Goal: Task Accomplishment & Management: Manage account settings

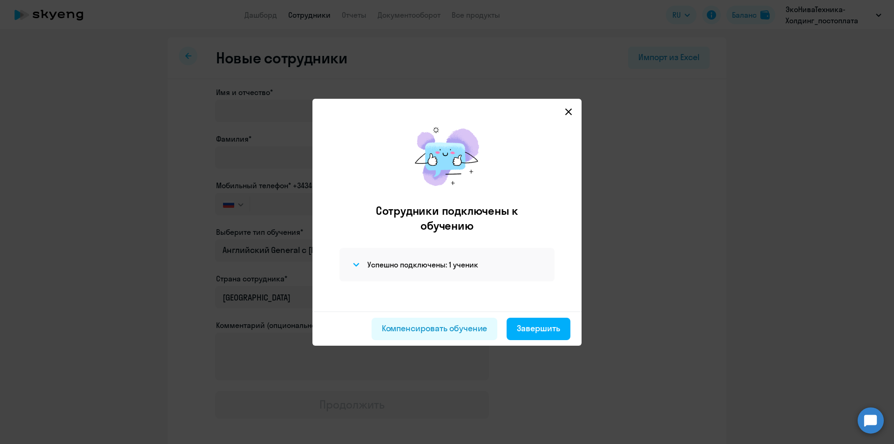
select select "english_adult_not_native_speaker"
select select "3"
click at [575, 108] on mat-dialog-container "Сотрудники подключены к обучению Успешно подключены: 1 ученик Компенсировать об…" at bounding box center [446, 222] width 269 height 247
click at [569, 109] on icon at bounding box center [568, 111] width 7 height 7
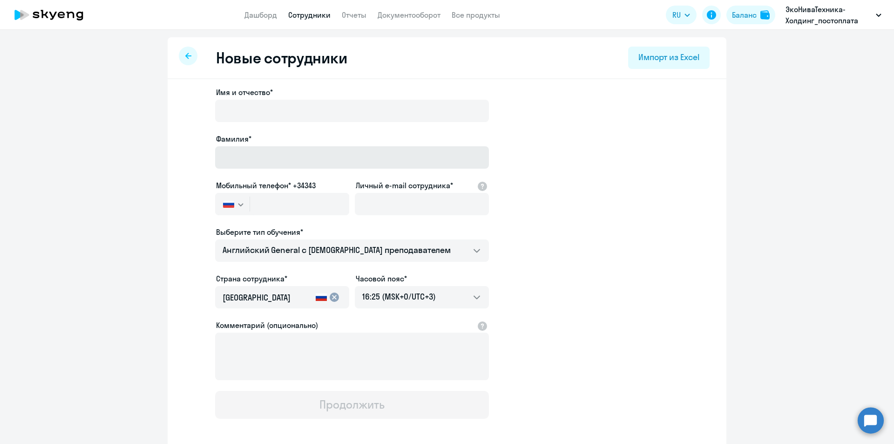
select select "30"
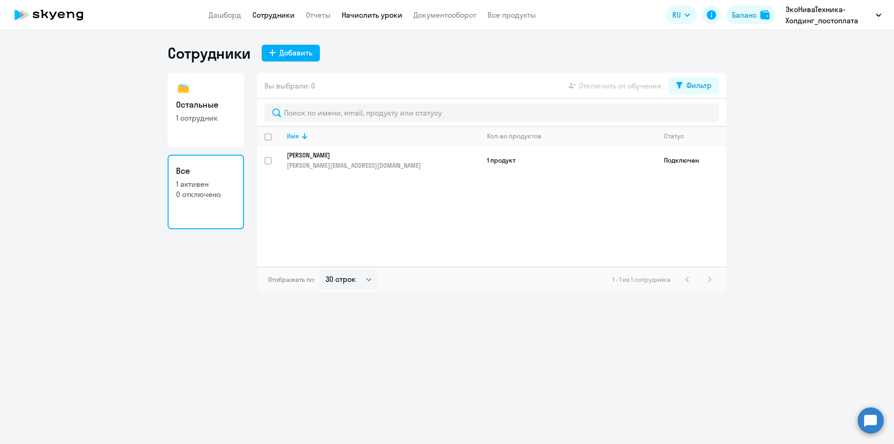
click at [364, 14] on link "Начислить уроки" at bounding box center [372, 14] width 61 height 9
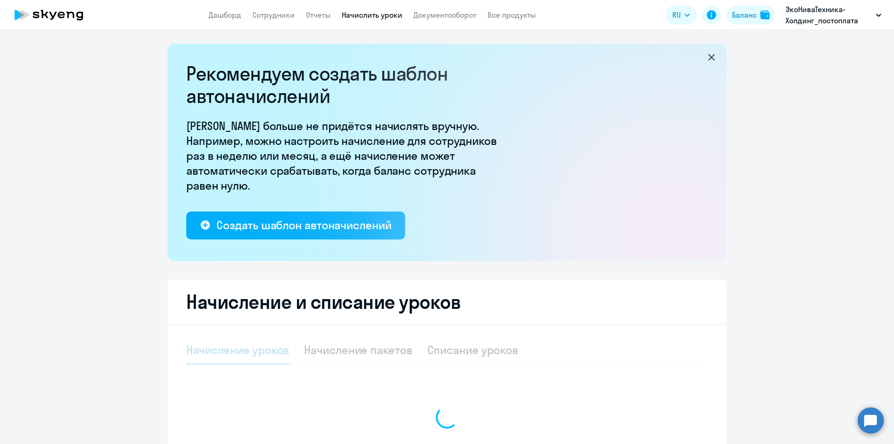
select select "10"
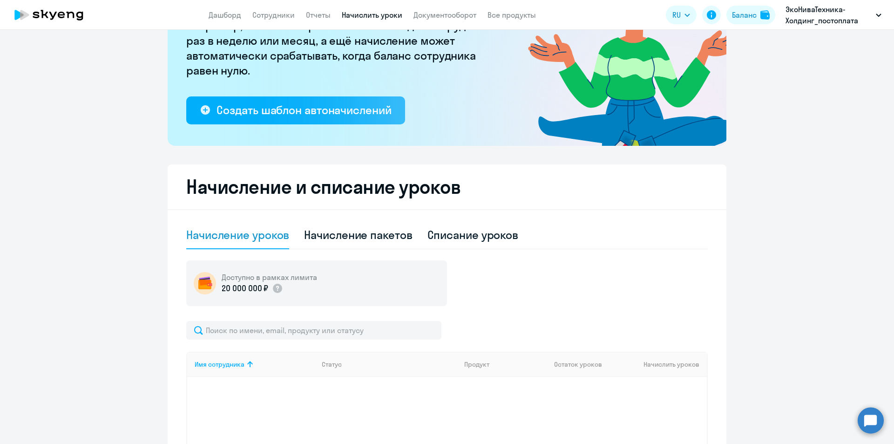
scroll to position [107, 0]
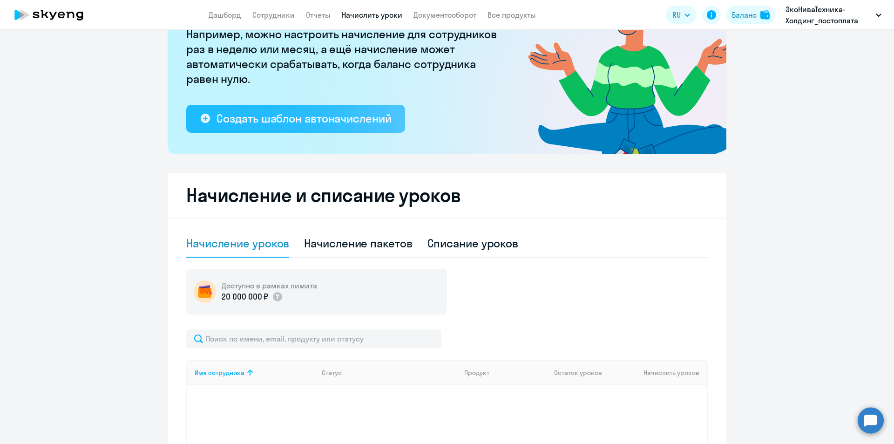
click at [287, 114] on div "Создать шаблон автоначислений" at bounding box center [304, 118] width 175 height 15
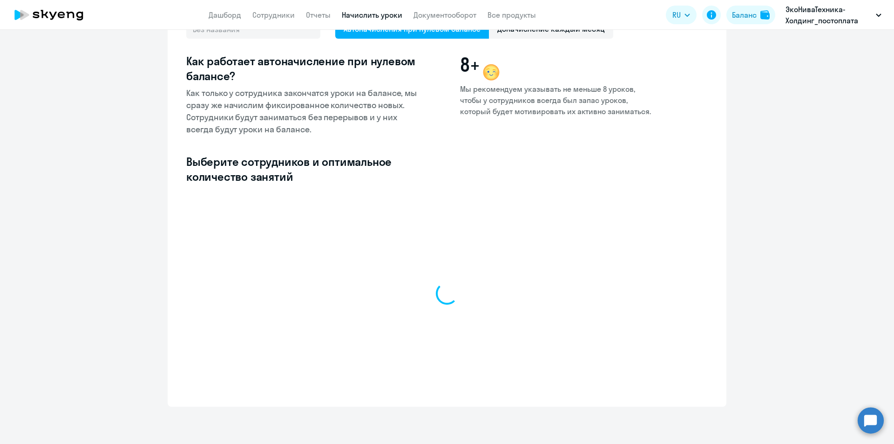
scroll to position [80, 0]
select select "10"
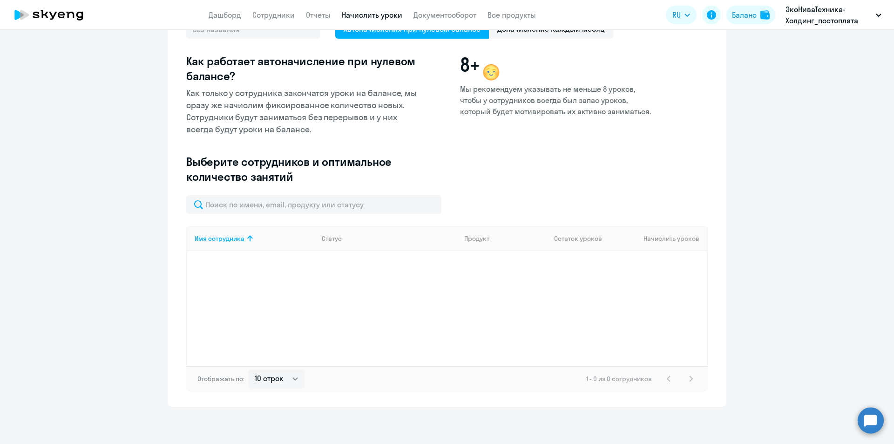
scroll to position [0, 0]
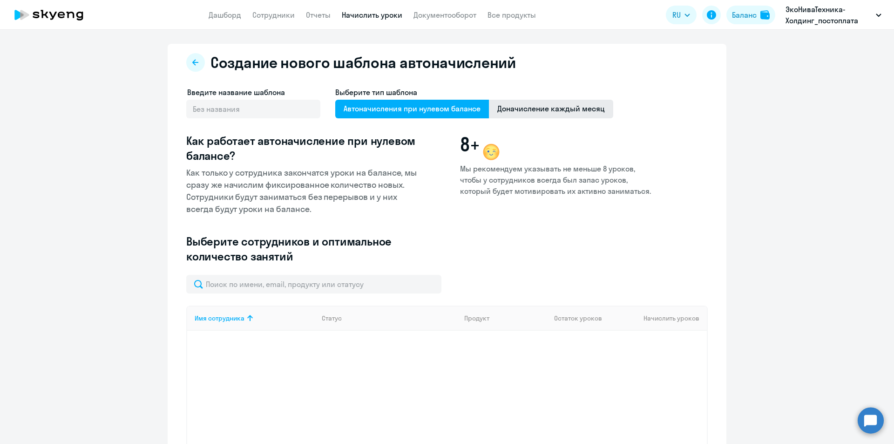
click at [535, 114] on span "Доначисление каждый месяц" at bounding box center [551, 109] width 124 height 19
click at [0, 0] on input "Доначисление каждый месяц" at bounding box center [0, 0] width 0 height 0
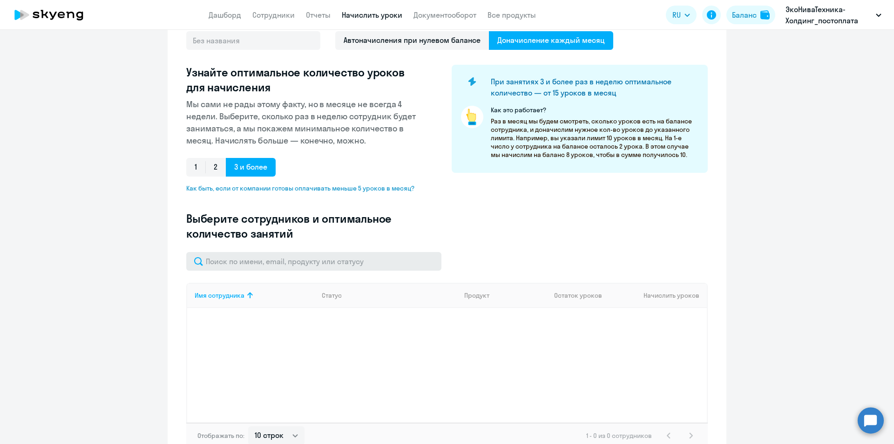
scroll to position [125, 0]
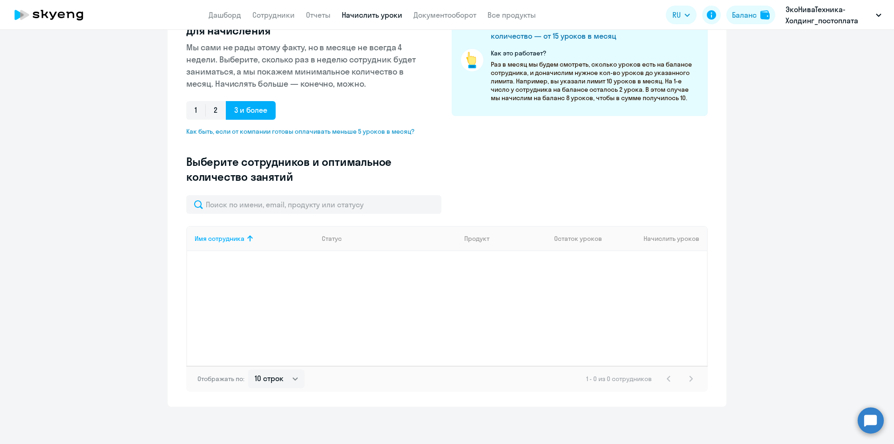
click at [265, 294] on div "Имя сотрудника Статус Продукт Остаток уроков Начислить уроков" at bounding box center [447, 296] width 522 height 140
click at [239, 237] on div "Имя сотрудника" at bounding box center [220, 238] width 50 height 8
click at [236, 238] on div "Имя сотрудника" at bounding box center [220, 238] width 50 height 8
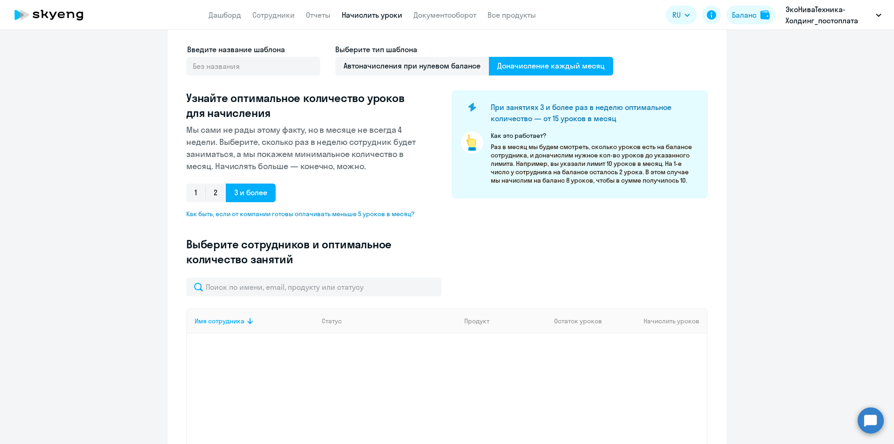
scroll to position [25, 0]
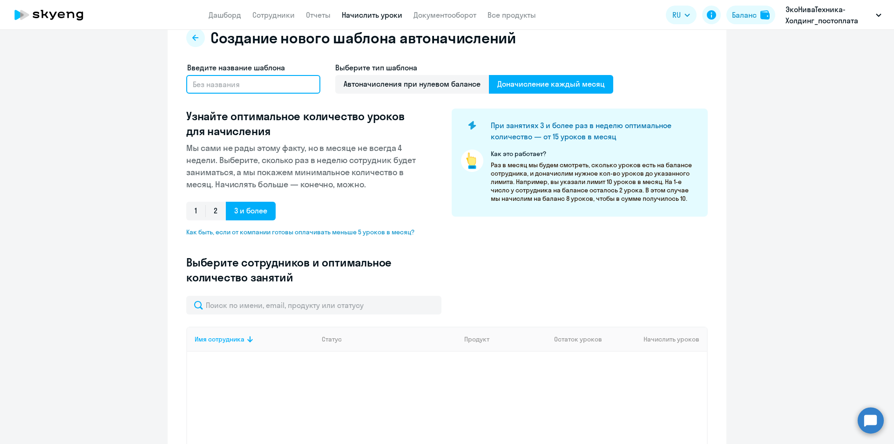
click at [240, 82] on input "text" at bounding box center [253, 84] width 134 height 19
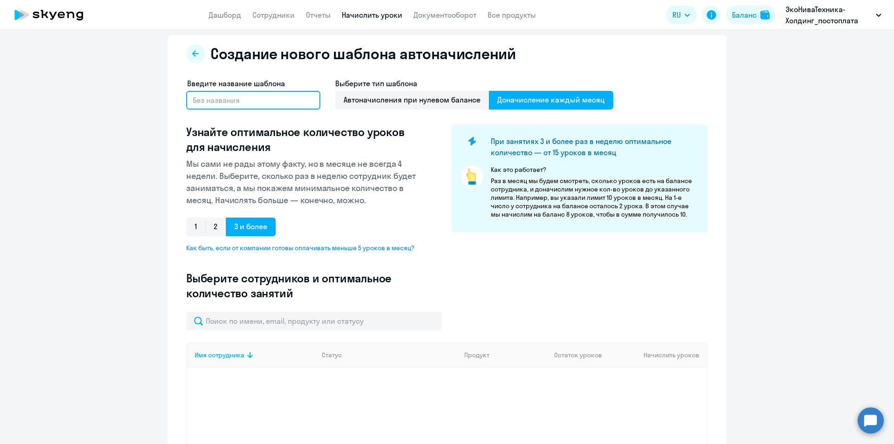
scroll to position [0, 0]
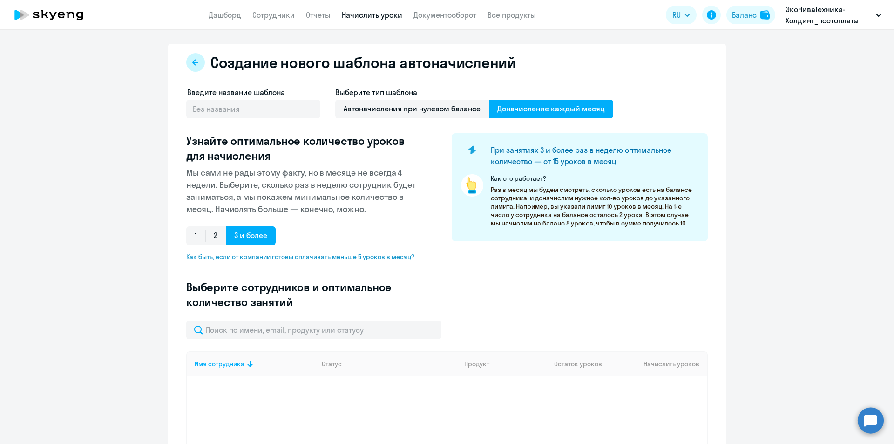
click at [192, 66] on icon at bounding box center [195, 62] width 7 height 7
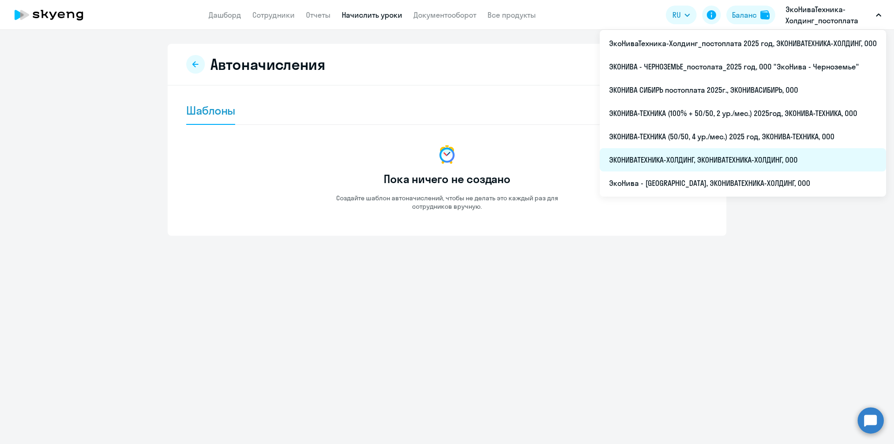
click at [727, 154] on li "ЭКОНИВАТЕХНИКА-ХОЛДИНГ, ЭКОНИВАТЕХНИКА-ХОЛДИНГ, ООО" at bounding box center [743, 159] width 286 height 23
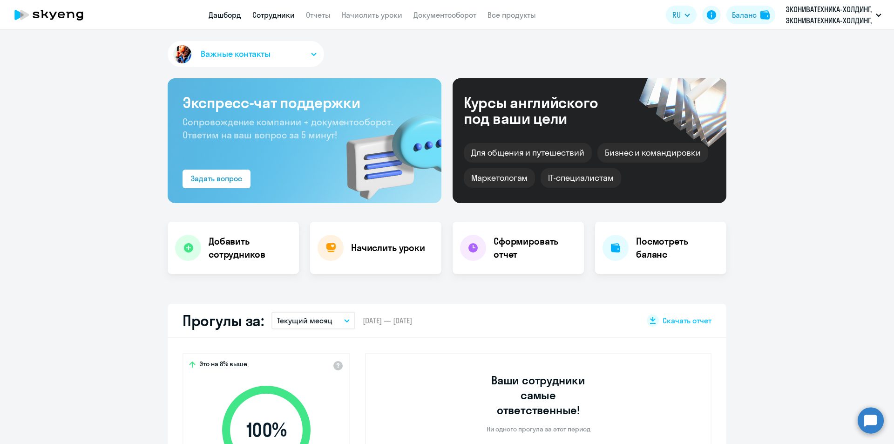
click at [293, 18] on link "Сотрудники" at bounding box center [273, 14] width 42 height 9
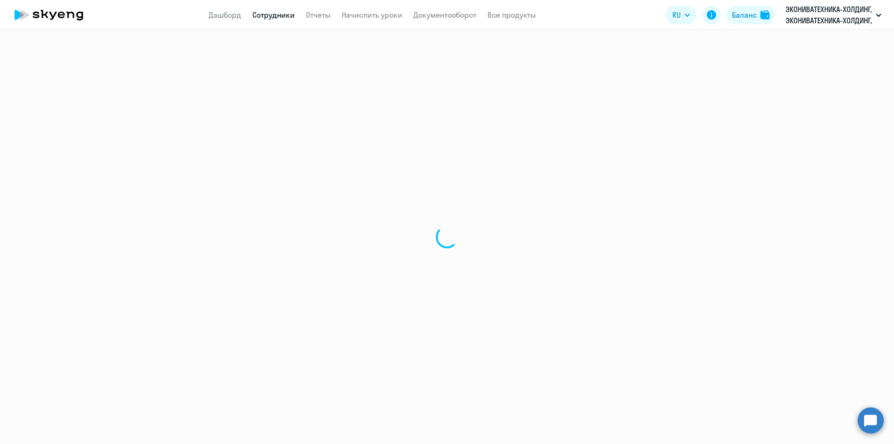
select select "30"
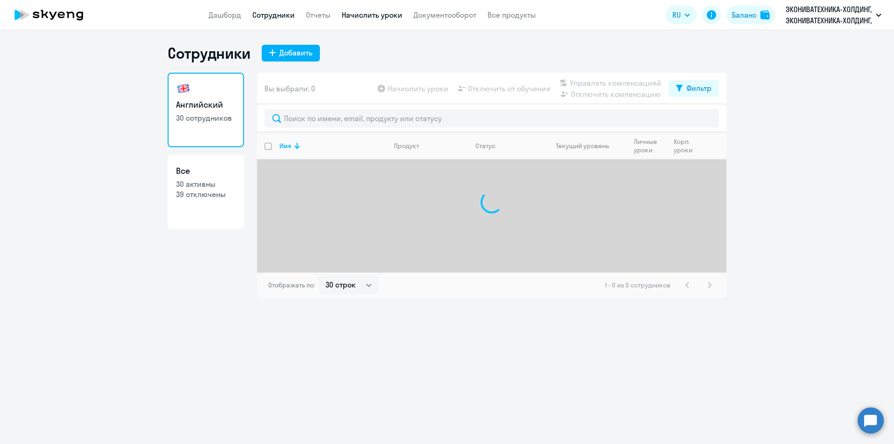
click at [348, 15] on link "Начислить уроки" at bounding box center [372, 14] width 61 height 9
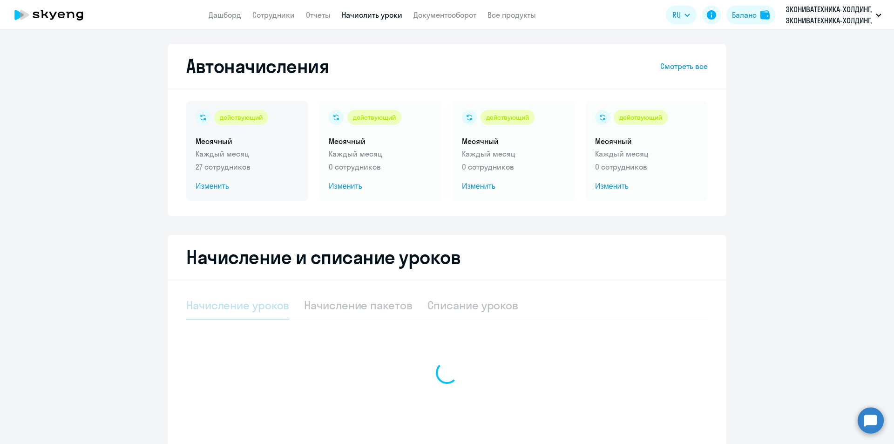
select select "10"
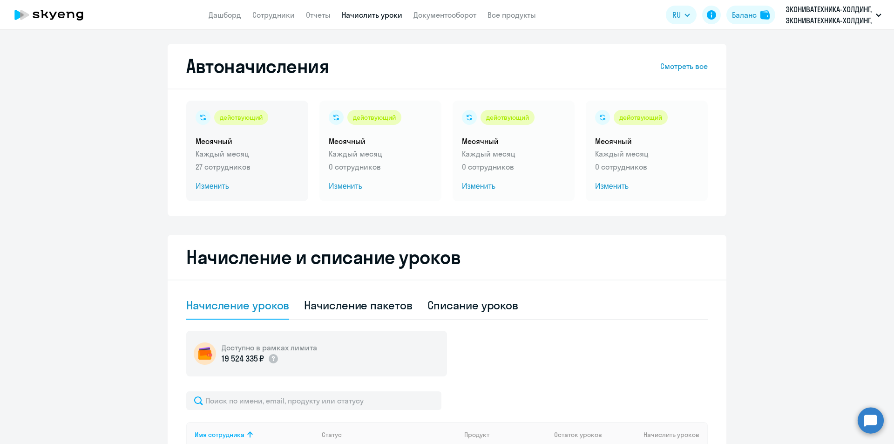
click at [212, 191] on span "Изменить" at bounding box center [247, 186] width 103 height 11
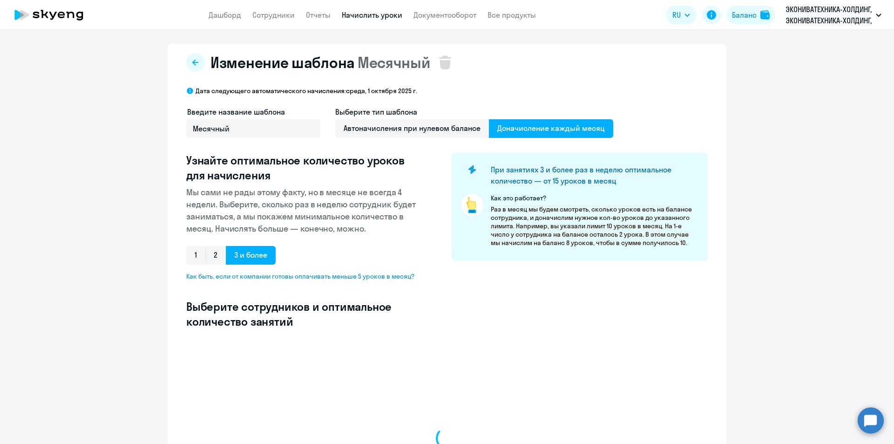
select select "10"
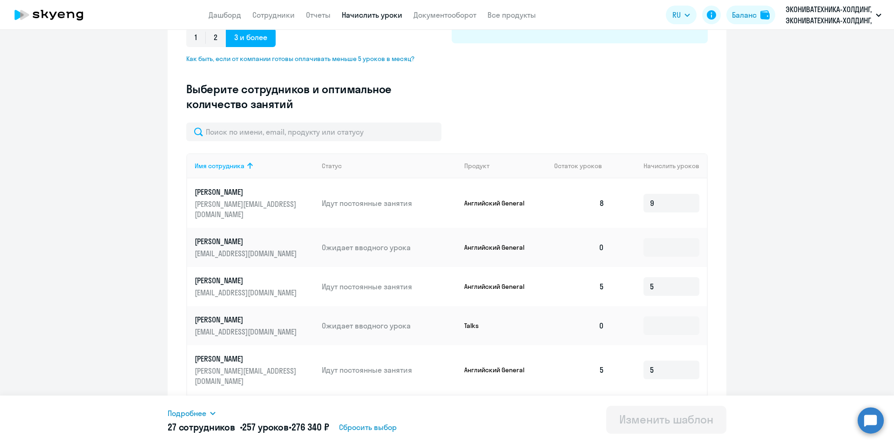
scroll to position [204, 0]
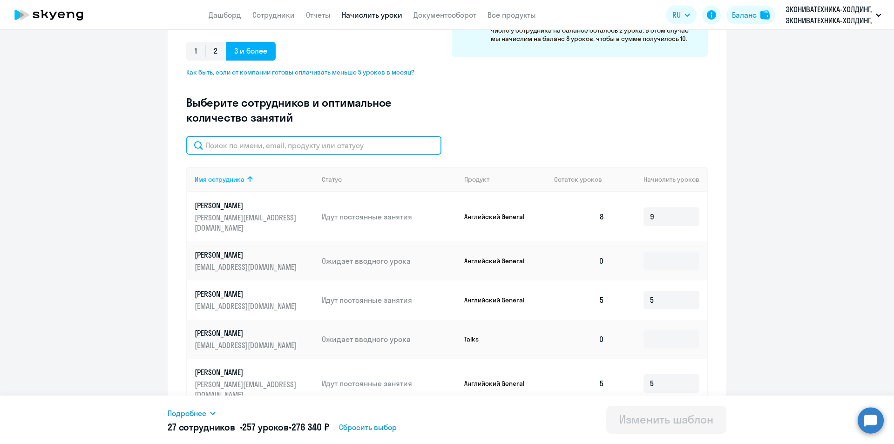
click at [318, 149] on input "text" at bounding box center [313, 145] width 255 height 19
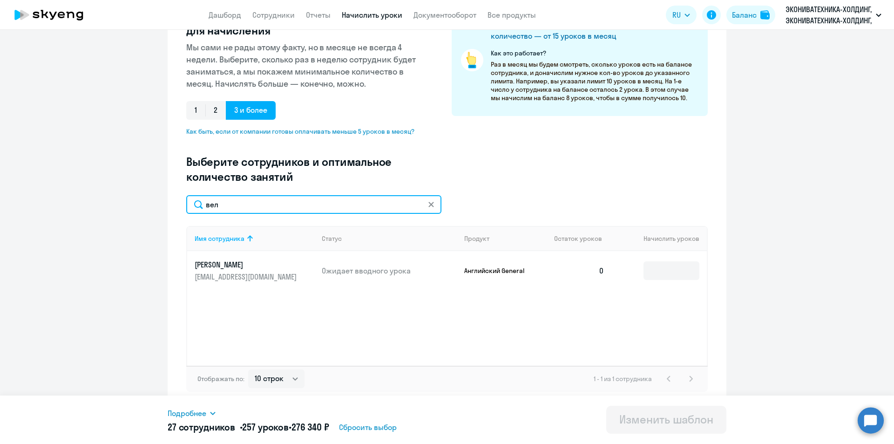
scroll to position [145, 0]
type input "вел"
click at [648, 273] on input at bounding box center [672, 270] width 56 height 19
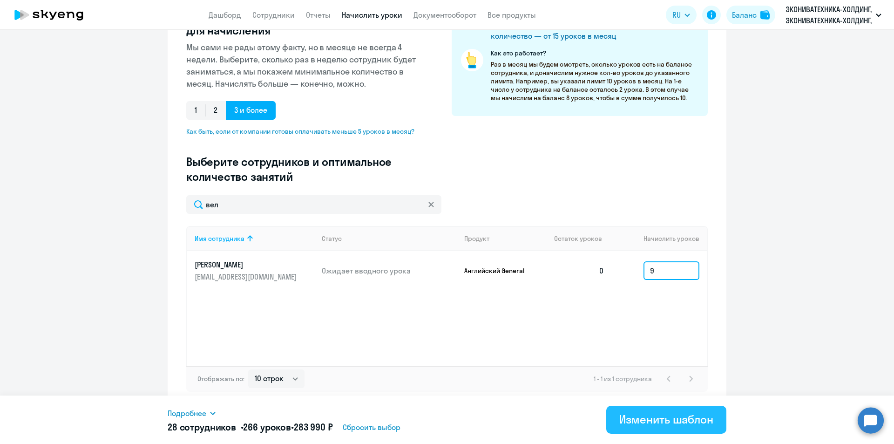
type input "9"
click at [645, 424] on div "Изменить шаблон" at bounding box center [666, 419] width 94 height 15
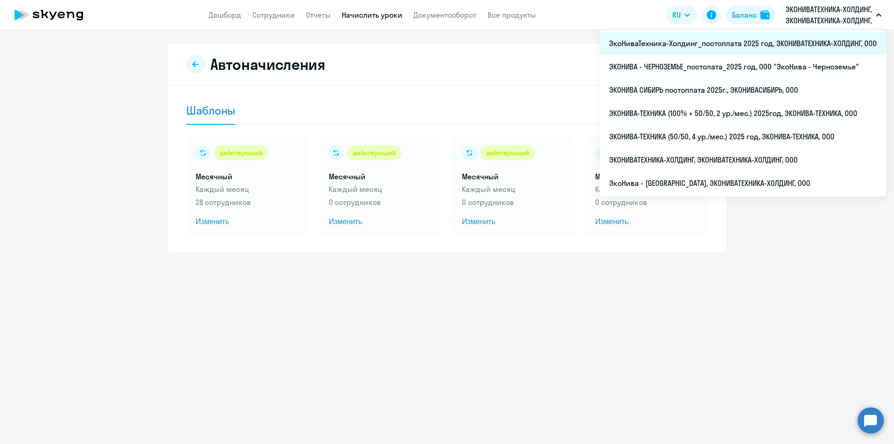
click at [721, 43] on li "ЭкоНиваТехника-Холдинг_постоплата 2025 год, ЭКОНИВАТЕХНИКА-ХОЛДИНГ, ООО" at bounding box center [743, 43] width 286 height 23
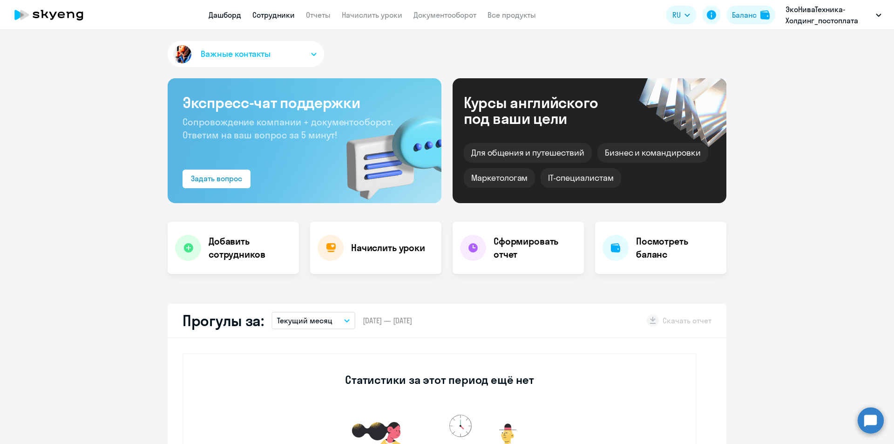
click at [274, 16] on link "Сотрудники" at bounding box center [273, 14] width 42 height 9
select select "30"
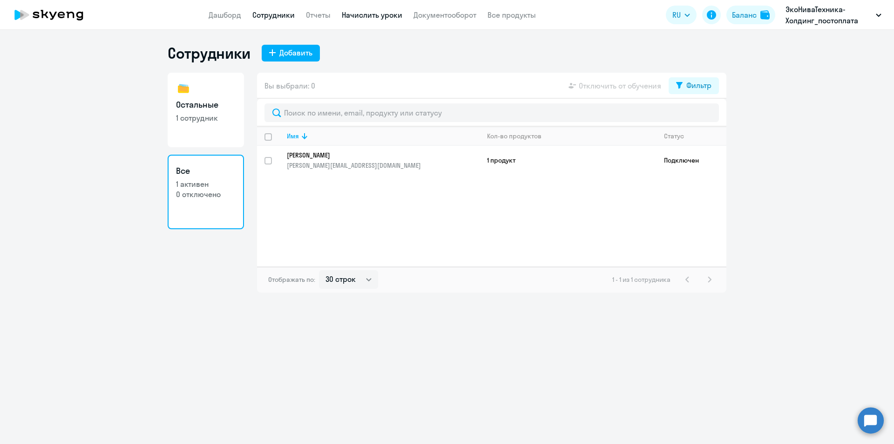
click at [375, 16] on link "Начислить уроки" at bounding box center [372, 14] width 61 height 9
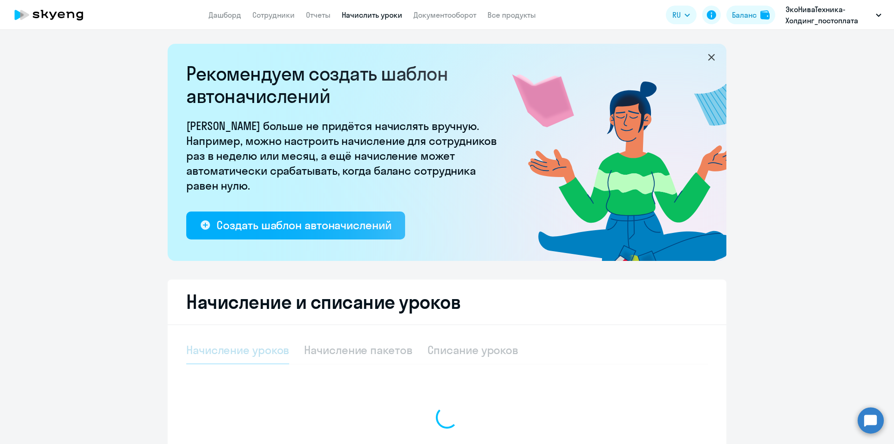
select select "10"
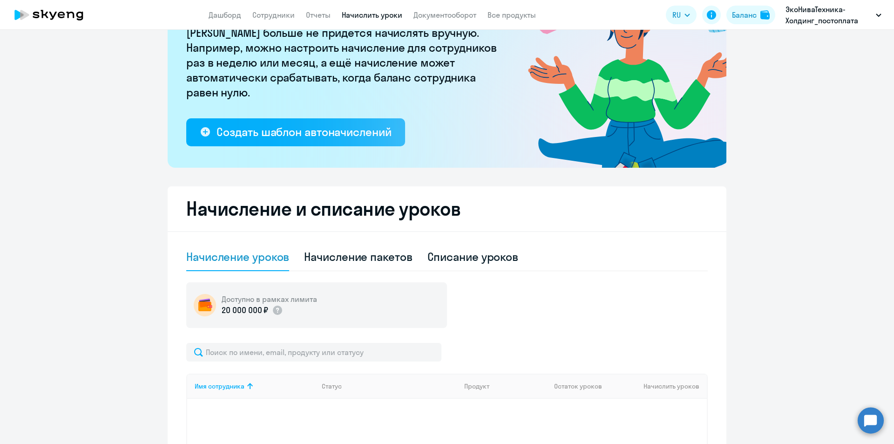
scroll to position [93, 0]
click at [328, 146] on div "Рекомендуем создать шаблон автоначислений Уроки больше не придётся начислять вр…" at bounding box center [447, 59] width 559 height 217
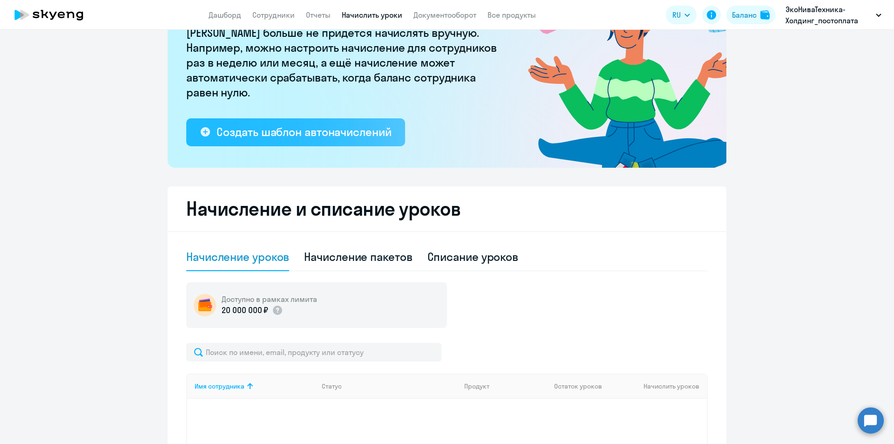
click at [328, 145] on button "Создать шаблон автоначислений" at bounding box center [295, 132] width 219 height 28
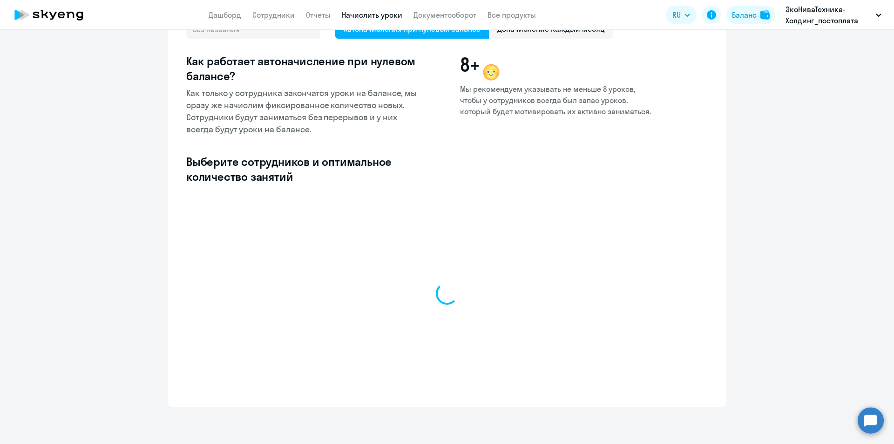
scroll to position [80, 0]
select select "10"
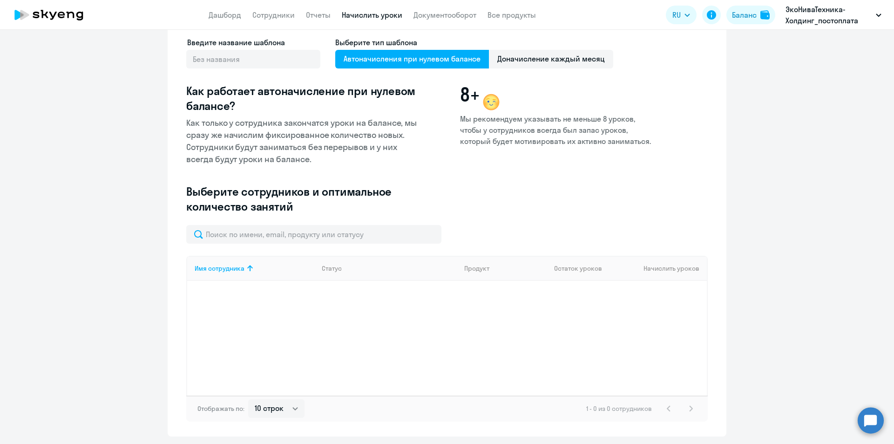
scroll to position [33, 0]
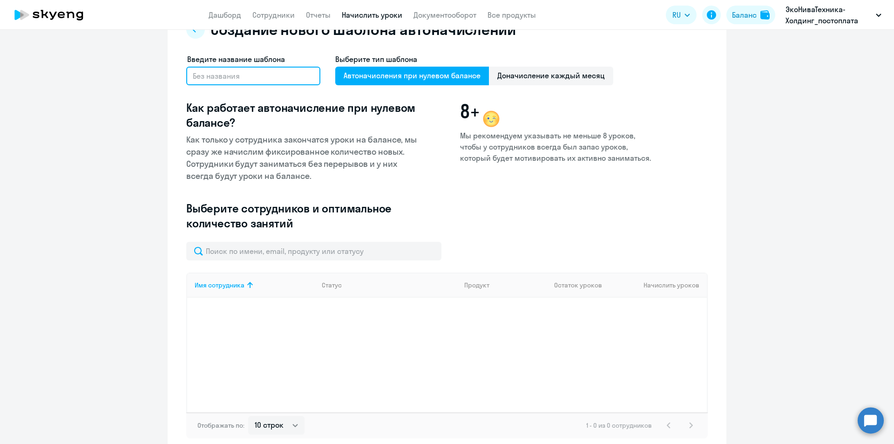
click at [284, 74] on input "text" at bounding box center [253, 76] width 134 height 19
click at [561, 73] on span "Доначисление каждый месяц" at bounding box center [551, 76] width 124 height 19
click at [0, 0] on input "Доначисление каждый месяц" at bounding box center [0, 0] width 0 height 0
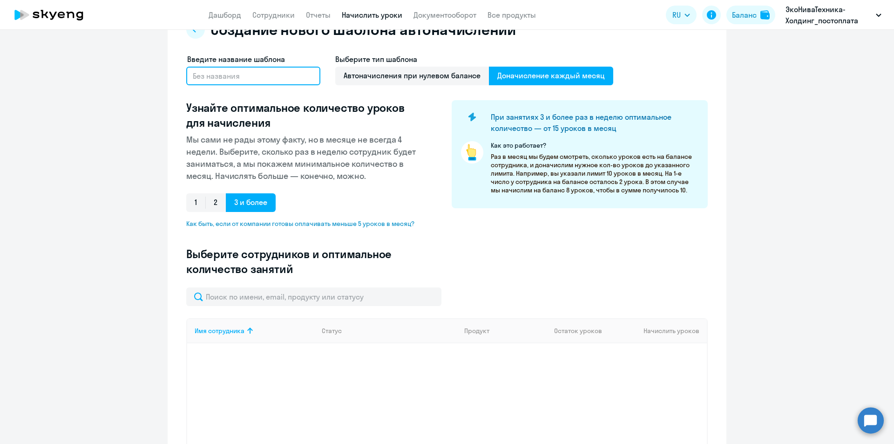
click at [229, 77] on input "text" at bounding box center [253, 76] width 134 height 19
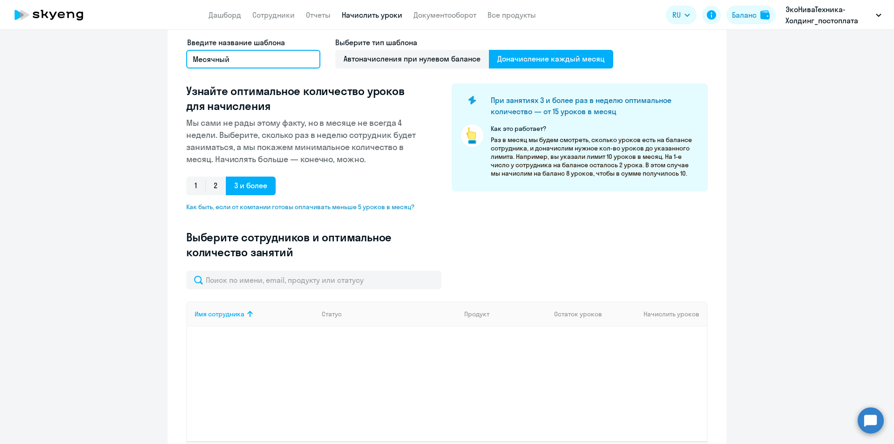
scroll to position [67, 0]
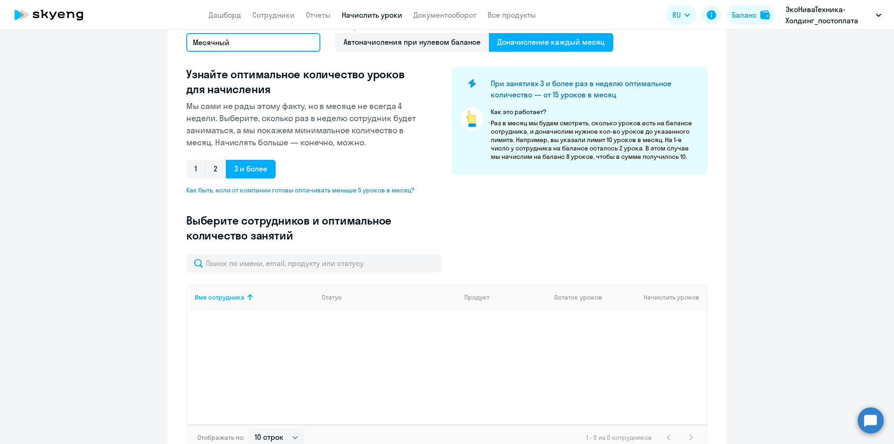
type input "Месячный"
click at [394, 357] on div "Имя сотрудника Статус Продукт Остаток уроков Начислить уроков" at bounding box center [447, 355] width 522 height 140
click at [309, 313] on div "Имя сотрудника Статус Продукт Остаток уроков Начислить уроков" at bounding box center [447, 355] width 522 height 140
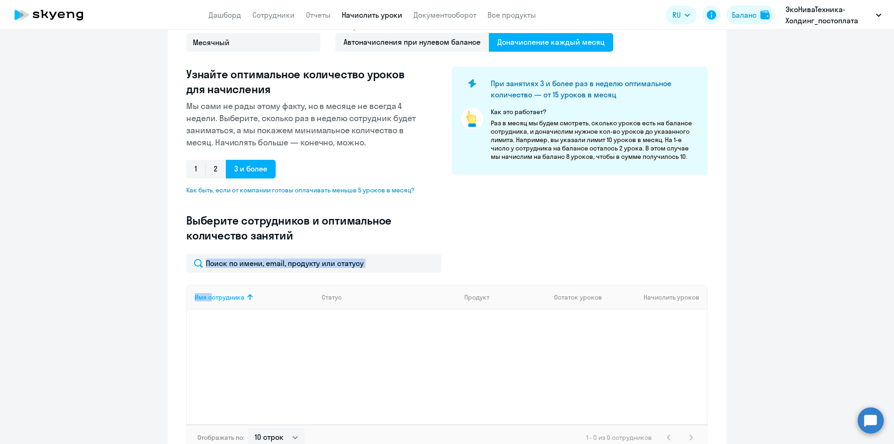
click at [309, 313] on div "Имя сотрудника Статус Продукт Остаток уроков Начислить уроков" at bounding box center [447, 355] width 522 height 140
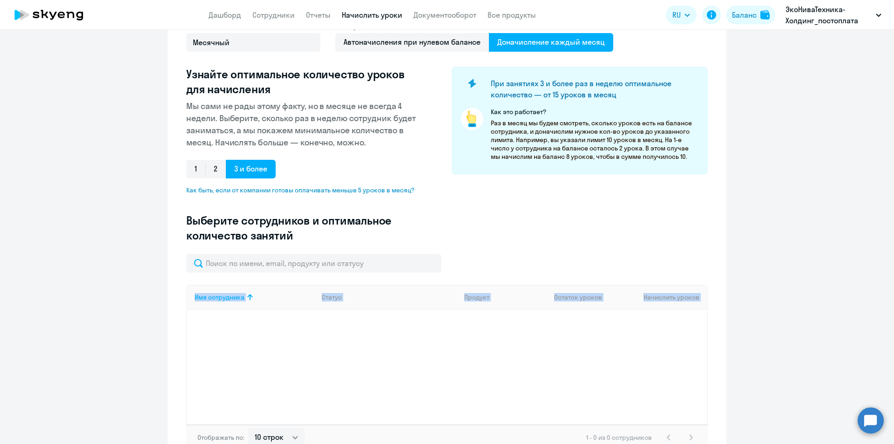
click at [309, 313] on div "Имя сотрудника Статус Продукт Остаток уроков Начислить уроков" at bounding box center [447, 355] width 522 height 140
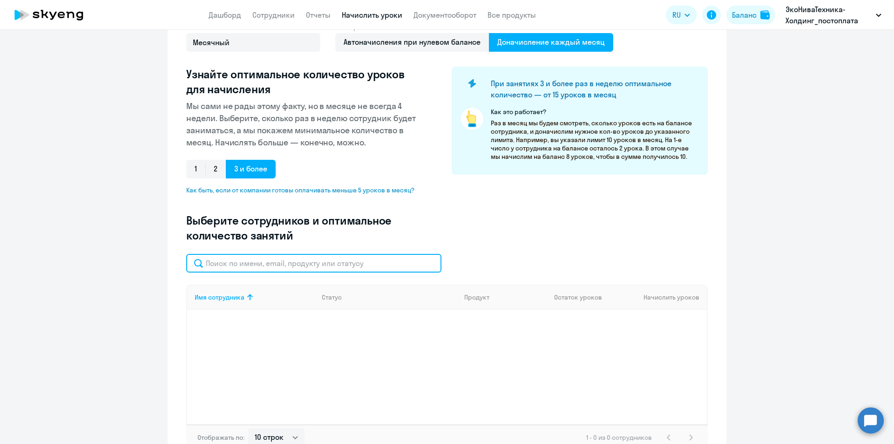
click at [288, 266] on input "text" at bounding box center [313, 263] width 255 height 19
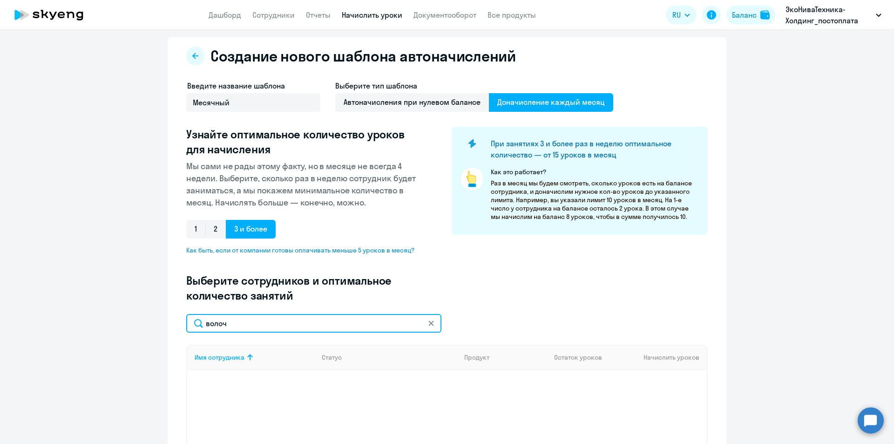
scroll to position [0, 0]
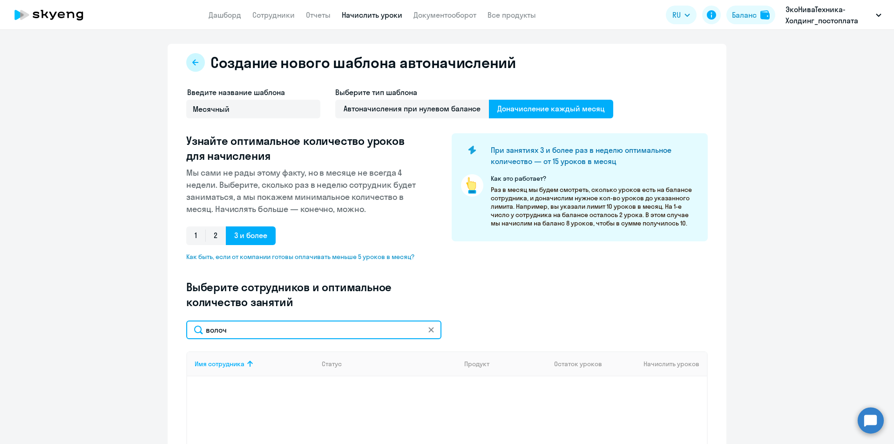
type input "волоч"
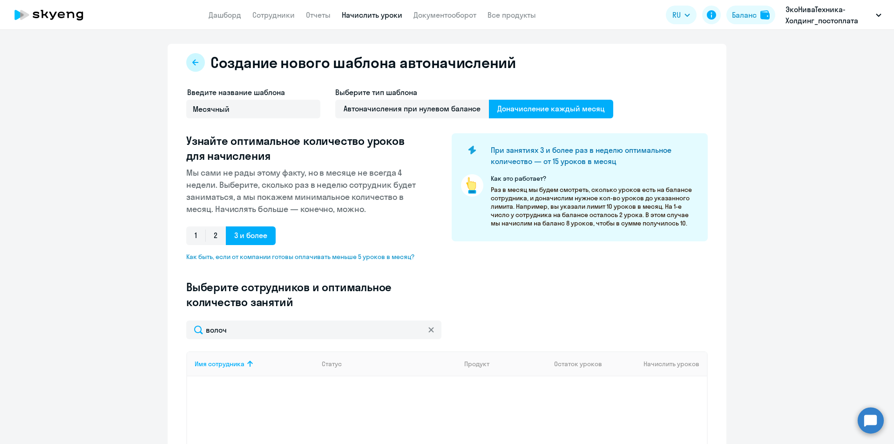
click at [192, 64] on icon at bounding box center [195, 62] width 7 height 7
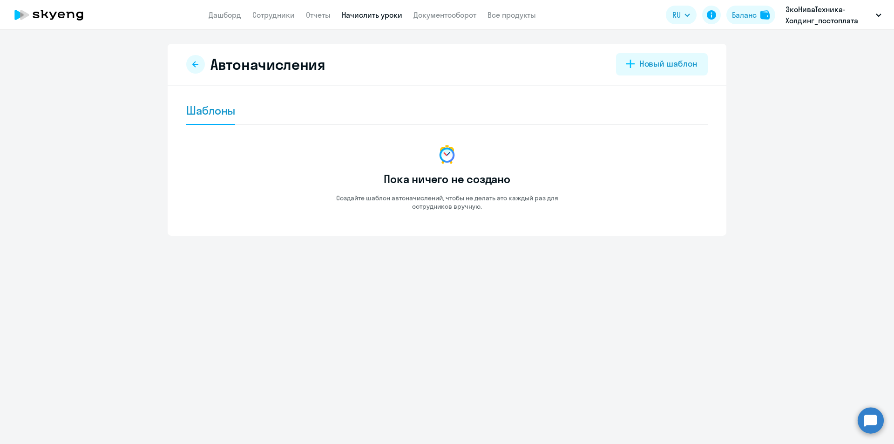
click at [190, 64] on button at bounding box center [195, 64] width 19 height 19
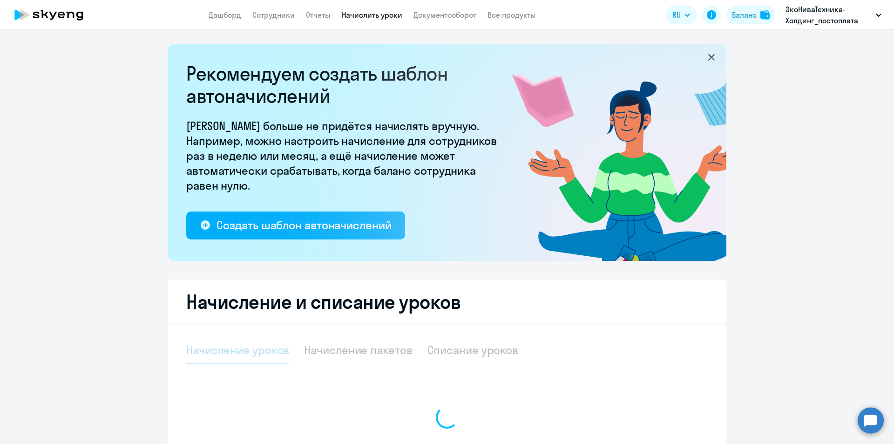
select select "10"
